Goal: Go to known website: Access a specific website the user already knows

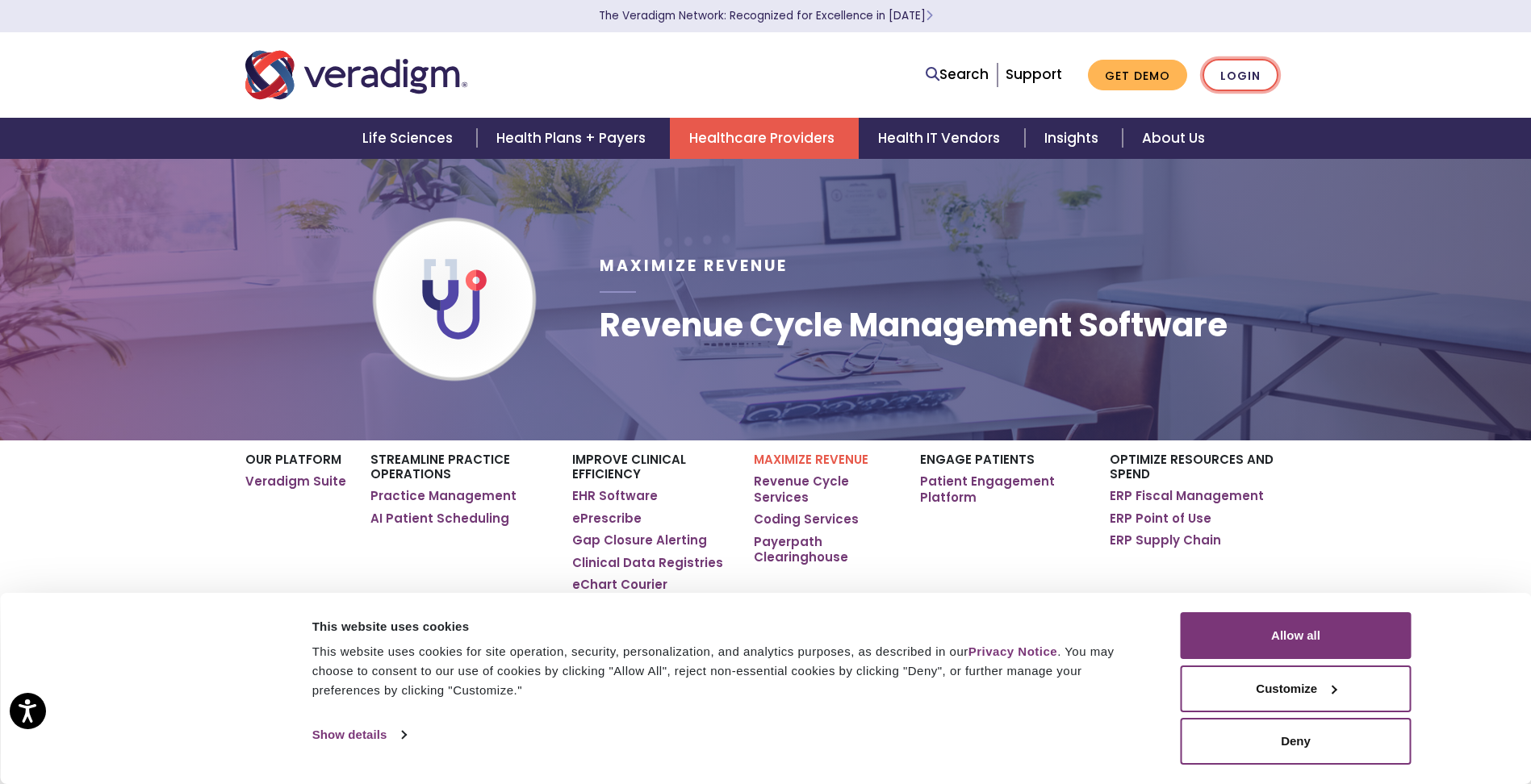
click at [1226, 80] on link "Login" at bounding box center [1240, 75] width 76 height 33
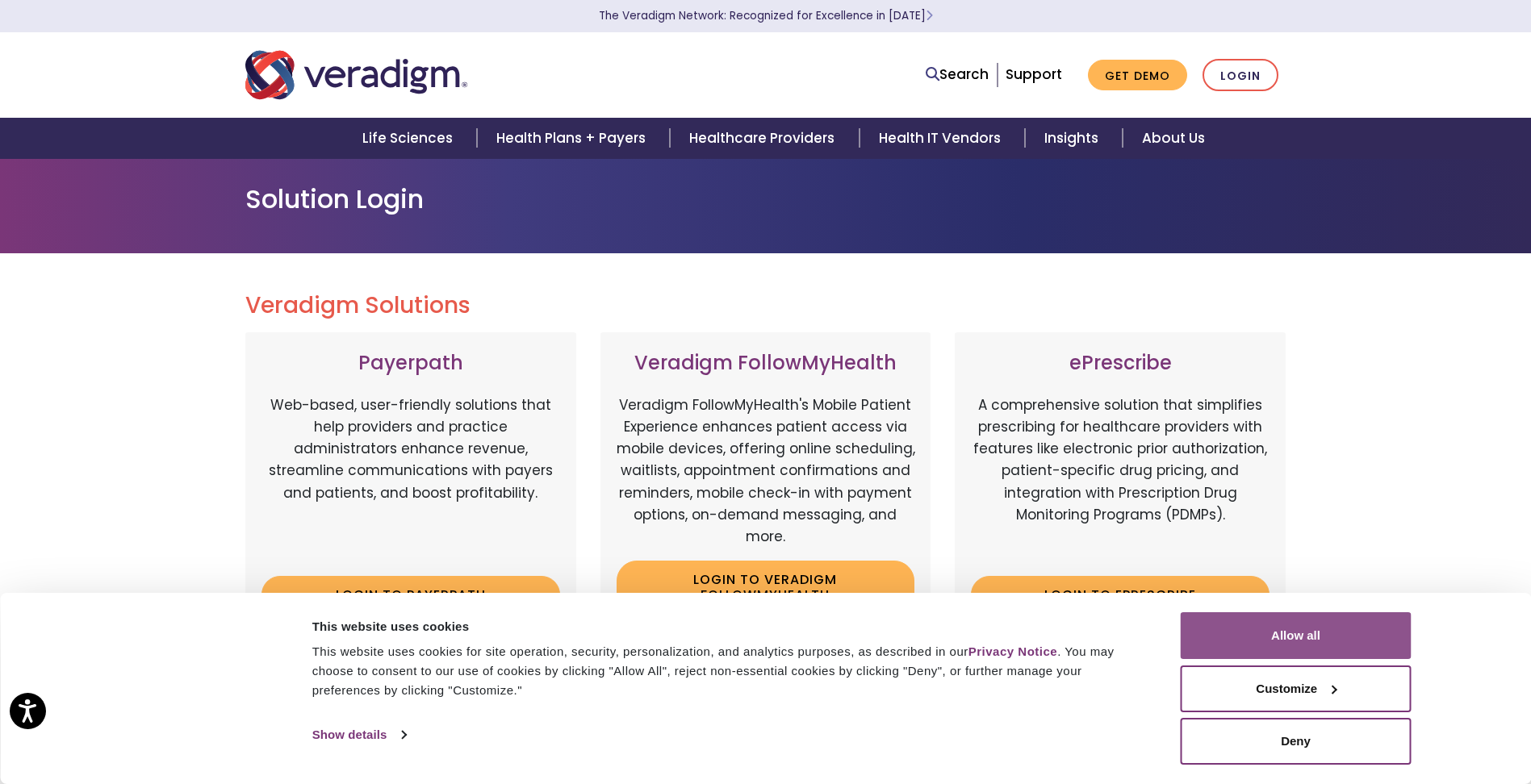
click at [1283, 632] on button "Allow all" at bounding box center [1296, 635] width 231 height 47
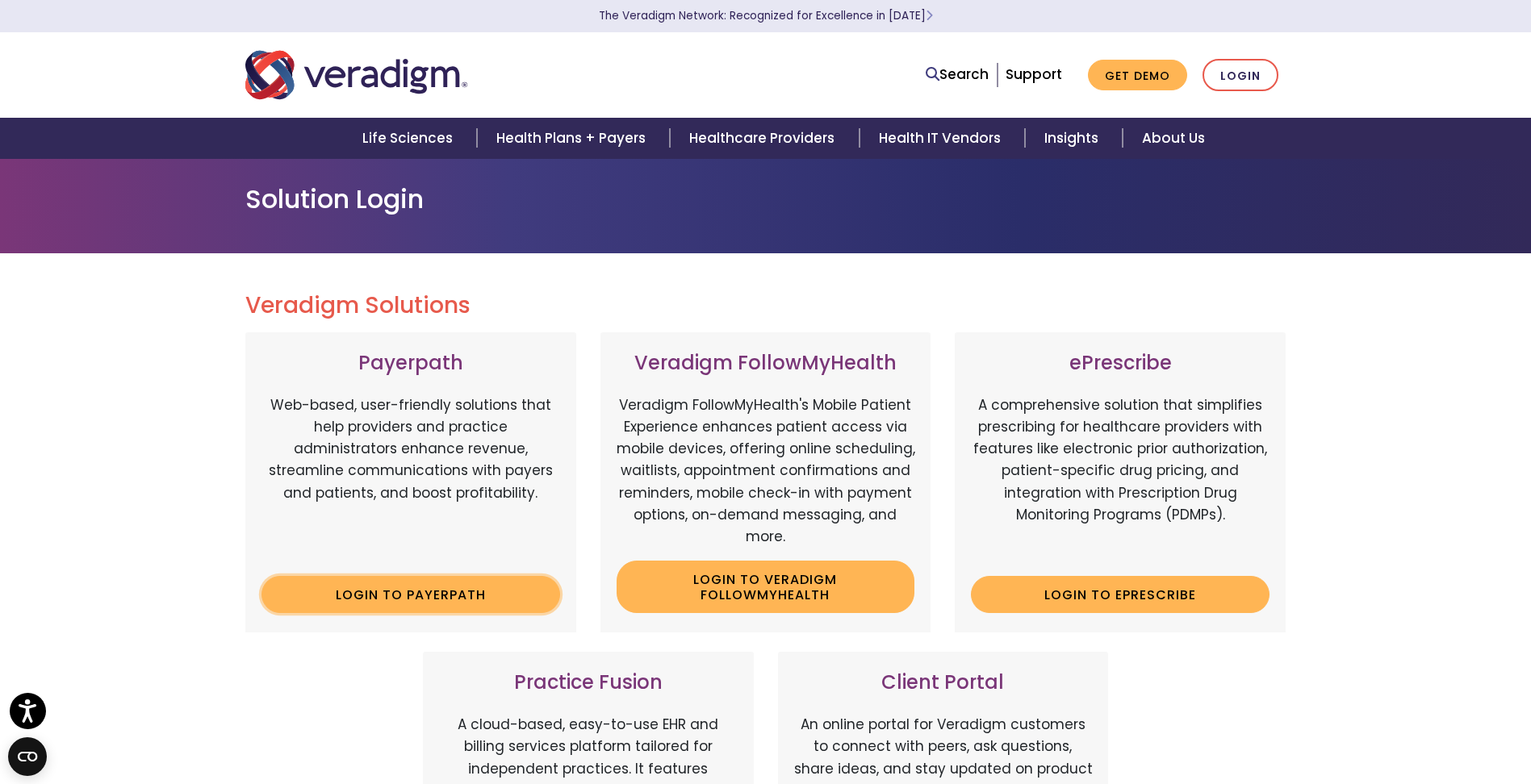
click at [396, 585] on link "Login to Payerpath" at bounding box center [411, 594] width 299 height 37
